Goal: Find specific page/section: Find specific page/section

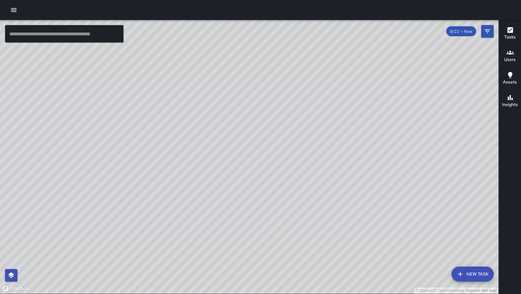
click at [78, 33] on input "text" at bounding box center [64, 33] width 119 height 17
click at [483, 34] on button "Filters" at bounding box center [487, 31] width 12 height 12
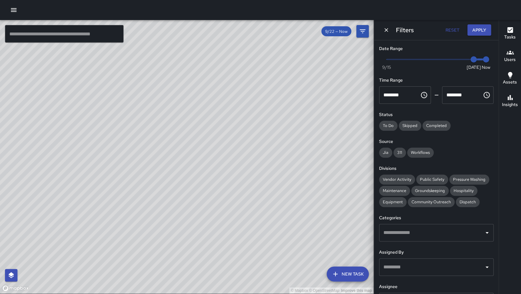
scroll to position [22, 0]
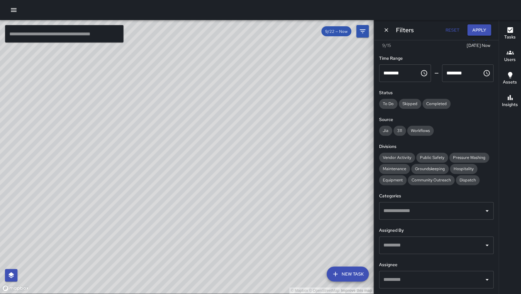
click at [421, 277] on input "text" at bounding box center [432, 279] width 100 height 12
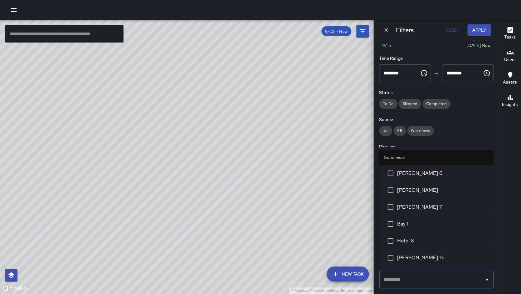
click at [421, 277] on input "text" at bounding box center [432, 279] width 100 height 12
click at [420, 278] on input "text" at bounding box center [432, 279] width 100 height 12
type input "********"
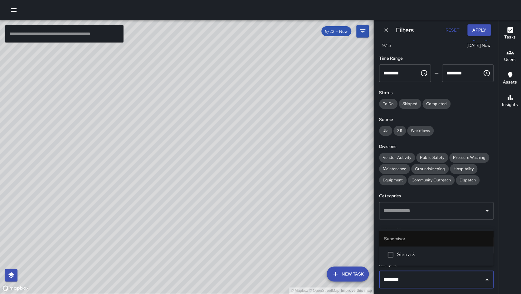
scroll to position [26, 0]
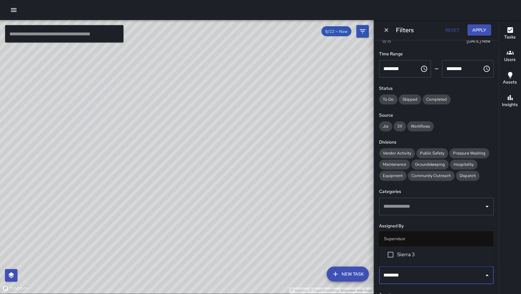
click at [421, 252] on span "Sierra 3" at bounding box center [442, 253] width 91 height 7
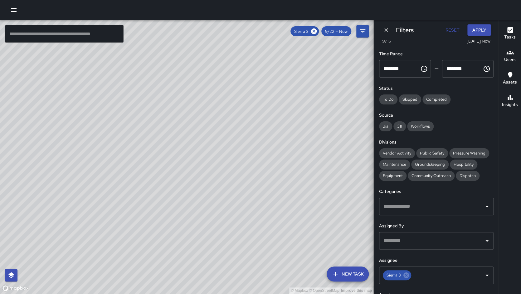
drag, startPoint x: 212, startPoint y: 167, endPoint x: 205, endPoint y: 197, distance: 30.7
click at [205, 197] on div "© Mapbox © OpenStreetMap Improve this map" at bounding box center [187, 156] width 374 height 273
drag, startPoint x: 185, startPoint y: 161, endPoint x: 140, endPoint y: 234, distance: 86.0
click at [140, 234] on div "© Mapbox © OpenStreetMap Improve this map" at bounding box center [187, 156] width 374 height 273
drag, startPoint x: 143, startPoint y: 205, endPoint x: 139, endPoint y: 215, distance: 11.2
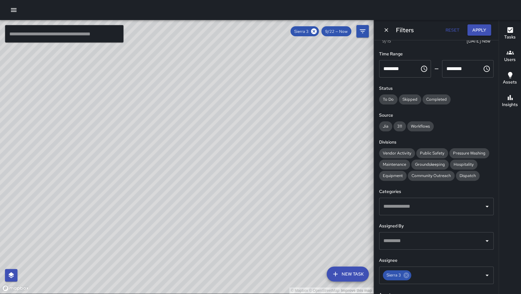
click at [139, 215] on div "© Mapbox © OpenStreetMap Improve this map" at bounding box center [187, 156] width 374 height 273
click at [124, 189] on div "© Mapbox © OpenStreetMap Improve this map" at bounding box center [187, 156] width 374 height 273
drag, startPoint x: 58, startPoint y: 178, endPoint x: 107, endPoint y: 188, distance: 49.7
click at [107, 188] on div "© Mapbox © OpenStreetMap Improve this map" at bounding box center [187, 156] width 374 height 273
drag, startPoint x: 109, startPoint y: 194, endPoint x: 163, endPoint y: 161, distance: 63.1
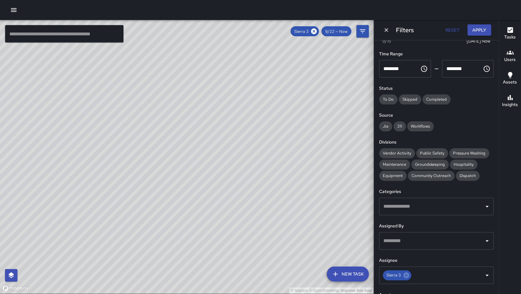
click at [163, 161] on div "© Mapbox © OpenStreetMap Improve this map" at bounding box center [187, 156] width 374 height 273
drag, startPoint x: 112, startPoint y: 282, endPoint x: 164, endPoint y: 154, distance: 138.5
click at [164, 154] on div "© Mapbox © OpenStreetMap Improve this map" at bounding box center [187, 156] width 374 height 273
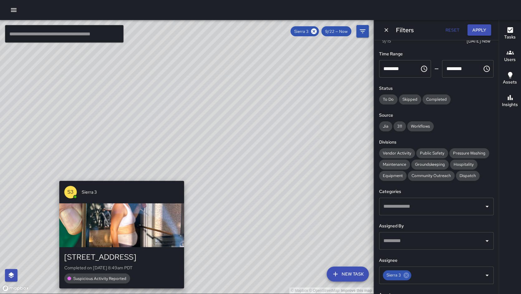
click at [118, 175] on div "© Mapbox © OpenStreetMap Improve this map S3 Sierra 3 1518 Broadway Completed o…" at bounding box center [187, 156] width 374 height 273
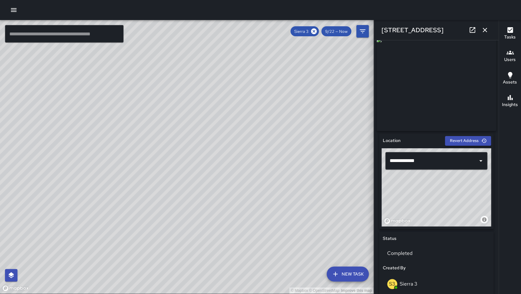
scroll to position [104, 0]
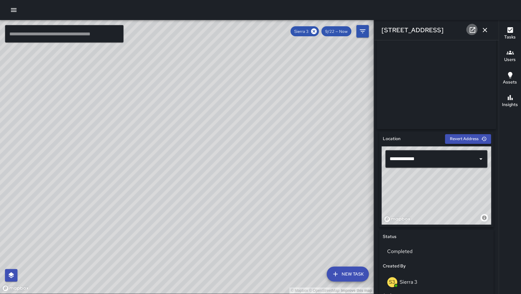
click at [473, 29] on icon at bounding box center [472, 29] width 7 height 7
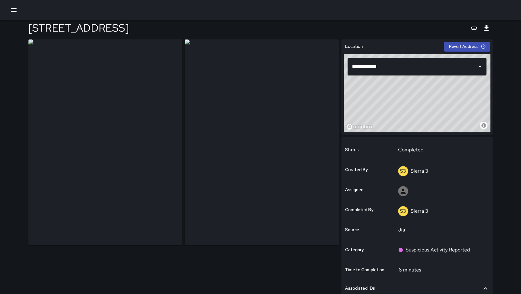
scroll to position [4, 0]
click at [12, 11] on icon "button" at bounding box center [14, 10] width 6 height 4
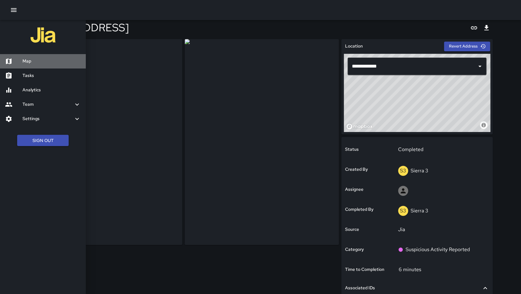
click at [63, 63] on h6 "Map" at bounding box center [51, 61] width 58 height 7
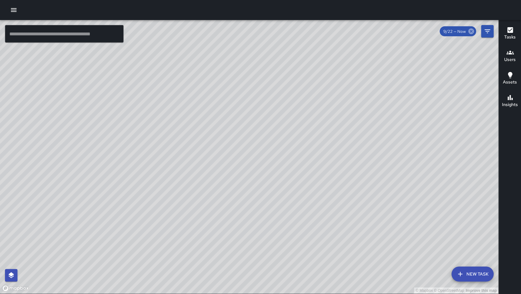
click at [471, 30] on icon at bounding box center [471, 31] width 7 height 7
click at [486, 33] on icon "Filters" at bounding box center [487, 30] width 7 height 7
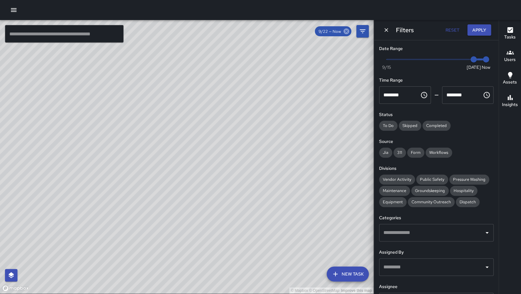
click at [348, 31] on icon at bounding box center [346, 31] width 7 height 7
click at [515, 41] on button "Tasks" at bounding box center [510, 33] width 22 height 22
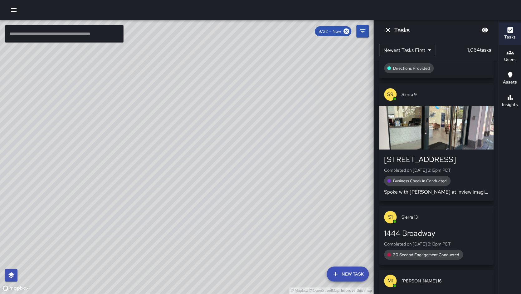
scroll to position [47, 0]
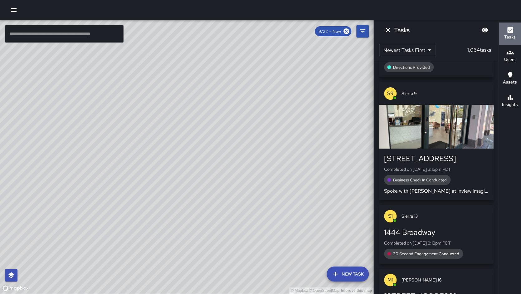
click at [507, 43] on button "Tasks" at bounding box center [510, 33] width 22 height 22
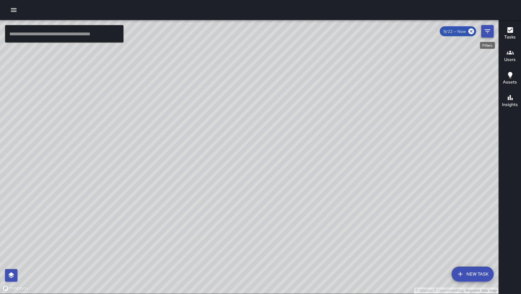
click at [492, 32] on button "Filters" at bounding box center [487, 31] width 12 height 12
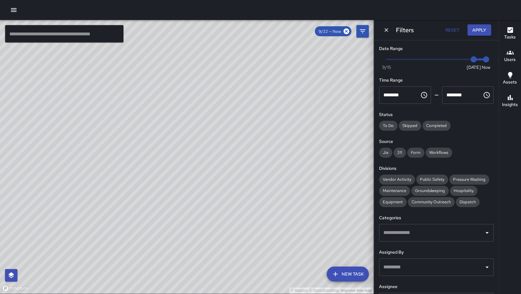
drag, startPoint x: 469, startPoint y: 228, endPoint x: 467, endPoint y: 280, distance: 52.2
click at [468, 282] on div "Date Range Now [DATE] [DATE] 3:21 pm Time Range ******** ​ ******** ​ Status To…" at bounding box center [436, 166] width 125 height 253
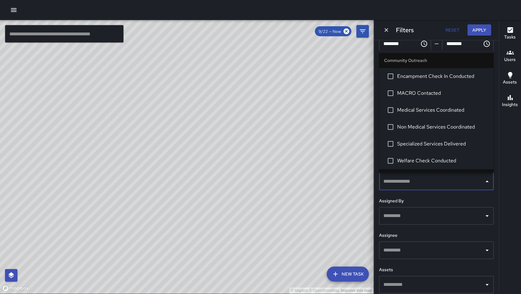
scroll to position [52, 0]
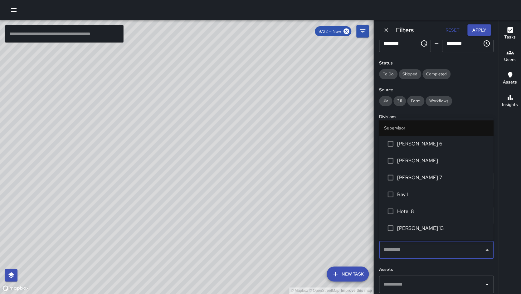
click at [458, 253] on input "text" at bounding box center [432, 250] width 100 height 12
type input "********"
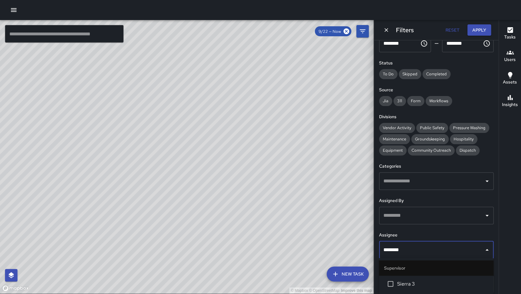
click at [429, 281] on span "Sierra 3" at bounding box center [442, 283] width 91 height 7
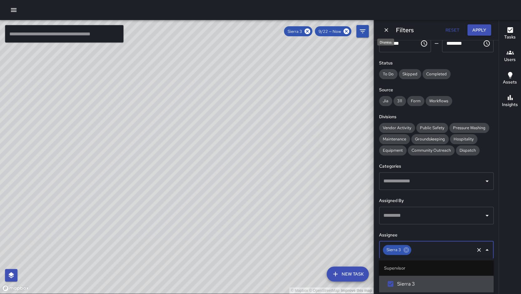
click at [389, 29] on button "Dismiss" at bounding box center [386, 29] width 9 height 9
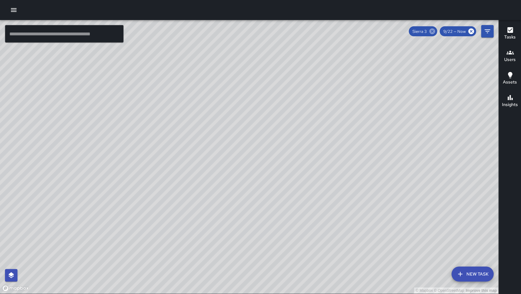
click at [434, 31] on icon at bounding box center [433, 31] width 6 height 6
drag, startPoint x: 407, startPoint y: 35, endPoint x: 137, endPoint y: 62, distance: 272.0
click at [267, 46] on div "© Mapbox © OpenStreetMap Improve this map" at bounding box center [249, 156] width 499 height 273
